Goal: Find specific page/section: Find specific page/section

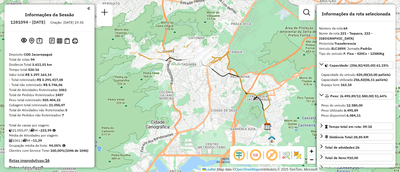
select select "**********"
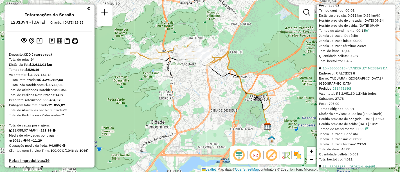
click at [87, 8] on em at bounding box center [88, 8] width 3 height 5
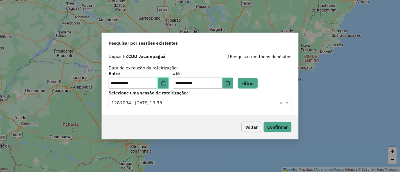
click at [165, 83] on icon "Choose Date" at bounding box center [163, 83] width 4 height 4
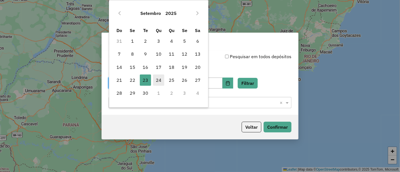
click at [160, 82] on span "24" at bounding box center [158, 80] width 11 height 11
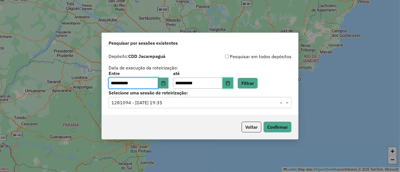
click at [230, 84] on icon "Choose Date" at bounding box center [228, 83] width 4 height 4
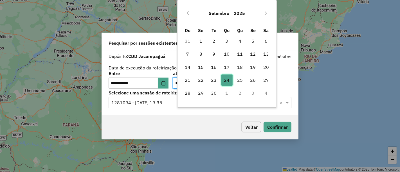
click at [226, 79] on span "24" at bounding box center [226, 80] width 11 height 11
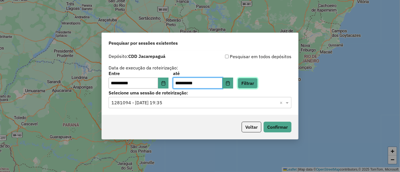
click at [258, 85] on button "Filtrar" at bounding box center [248, 83] width 20 height 11
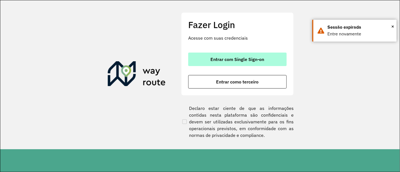
click at [222, 58] on span "Entrar com Single Sign-on" at bounding box center [238, 59] width 54 height 4
